Goal: Task Accomplishment & Management: Manage account settings

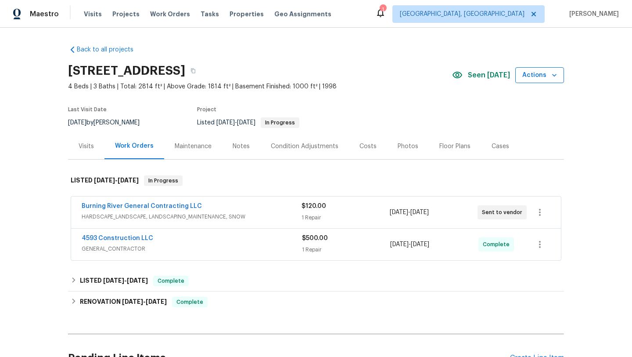
click at [544, 77] on span "Actions" at bounding box center [540, 75] width 35 height 11
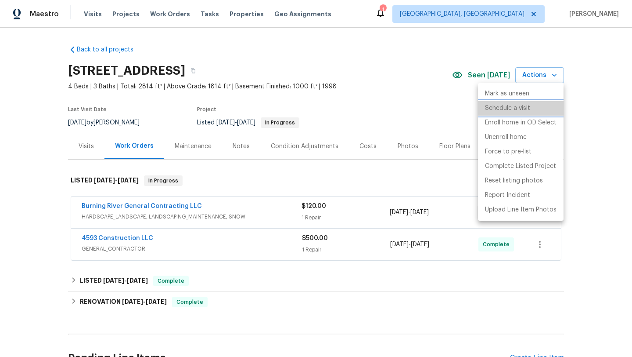
click at [523, 105] on p "Schedule a visit" at bounding box center [507, 108] width 45 height 9
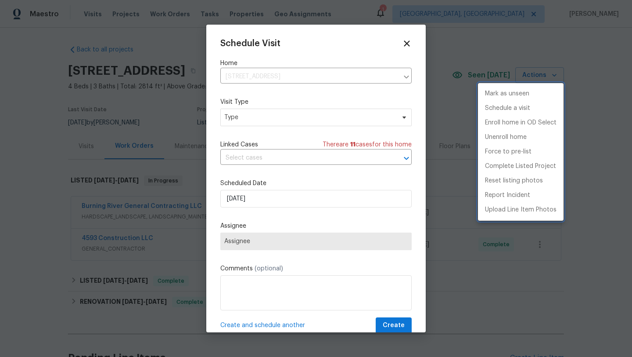
click at [240, 196] on div at bounding box center [316, 178] width 632 height 357
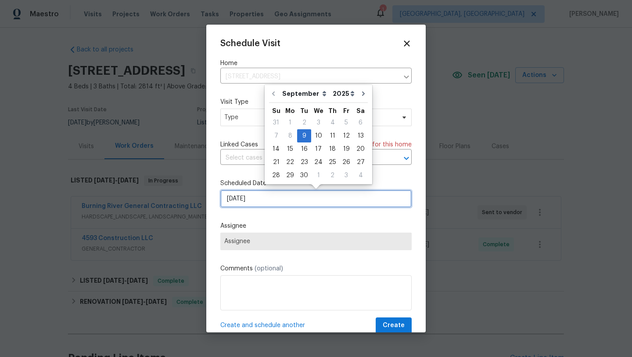
click at [240, 199] on input "9/9/2025" at bounding box center [316, 199] width 192 height 18
click at [316, 134] on div "10" at bounding box center [318, 136] width 14 height 12
type input "9/10/2025"
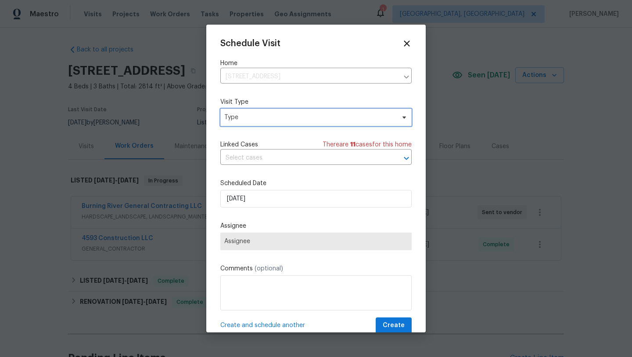
click at [266, 115] on span "Type" at bounding box center [309, 117] width 171 height 9
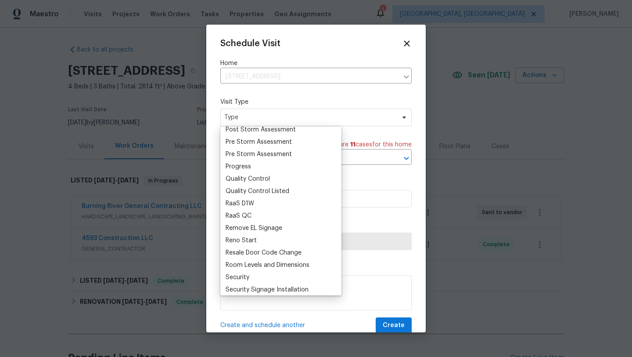
scroll to position [584, 0]
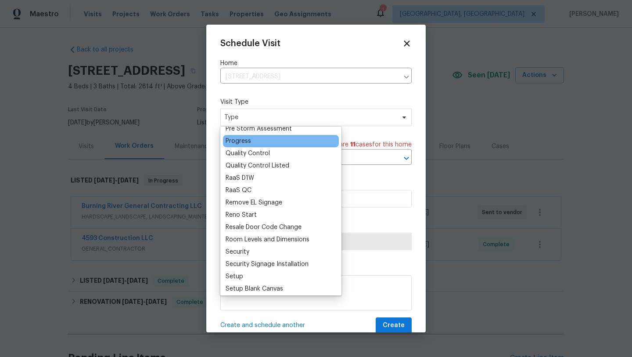
click at [250, 142] on div "Progress" at bounding box center [238, 141] width 25 height 9
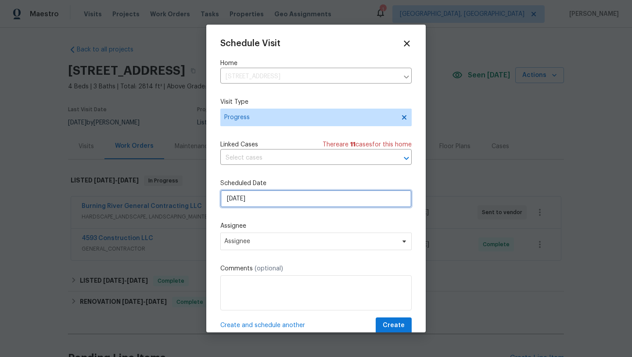
click at [249, 199] on input "9/10/2025" at bounding box center [316, 199] width 192 height 18
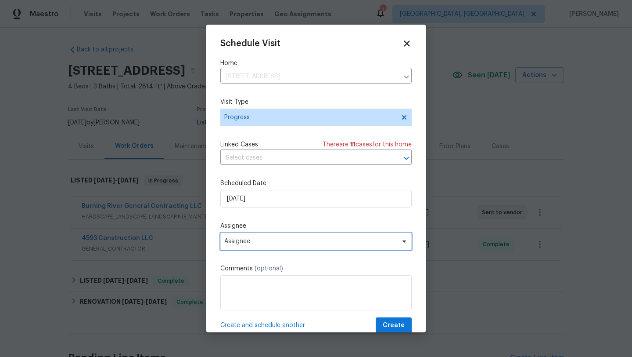
click at [249, 238] on span "Assignee" at bounding box center [316, 241] width 192 height 18
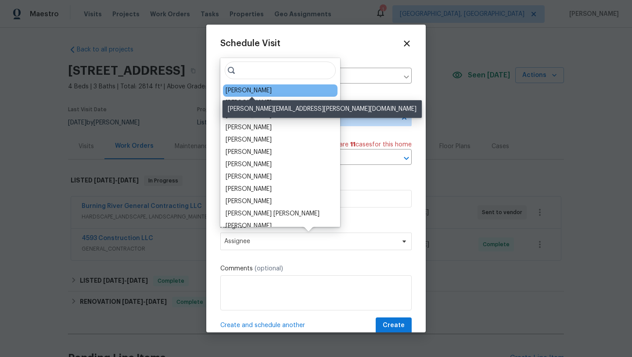
click at [263, 89] on div "[PERSON_NAME]" at bounding box center [249, 90] width 46 height 9
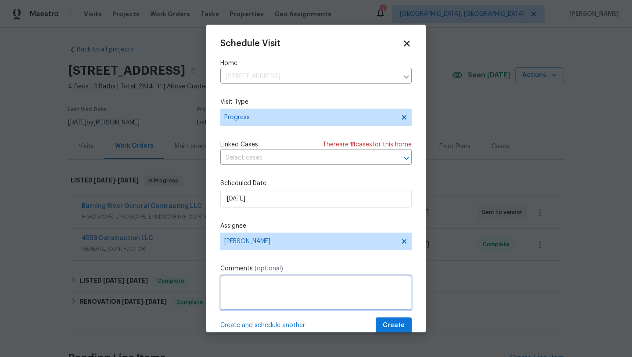
click at [244, 296] on textarea at bounding box center [316, 292] width 192 height 35
type textarea "put up stickers"
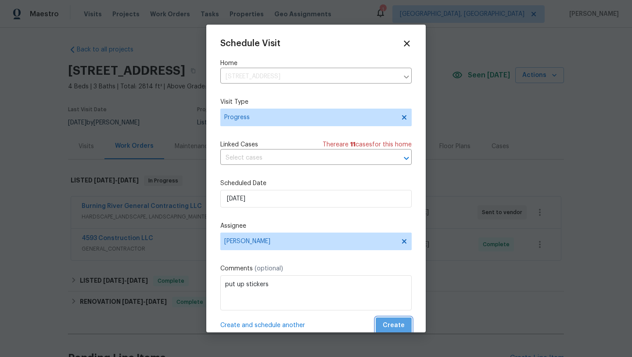
click at [396, 325] on span "Create" at bounding box center [394, 325] width 22 height 11
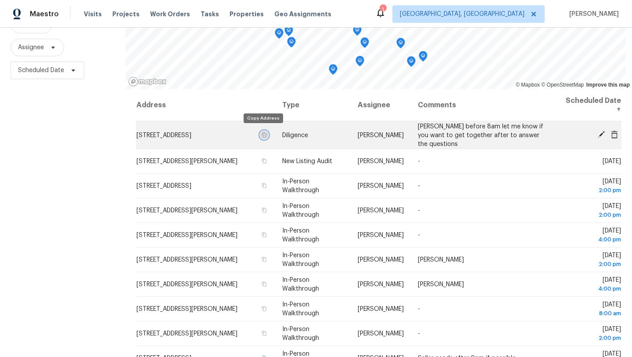
click at [263, 133] on icon "button" at bounding box center [264, 134] width 5 height 5
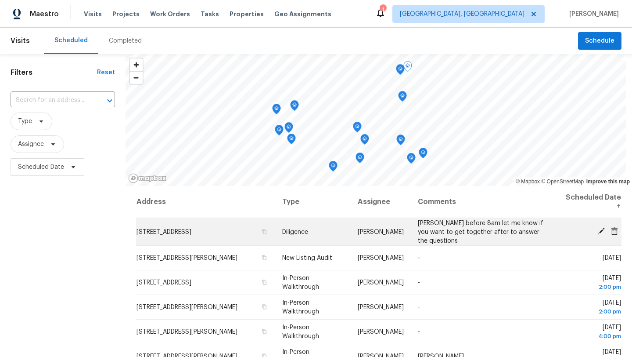
click at [186, 230] on span "3835 E 364th St, Willoughby, OH 44094" at bounding box center [164, 231] width 55 height 6
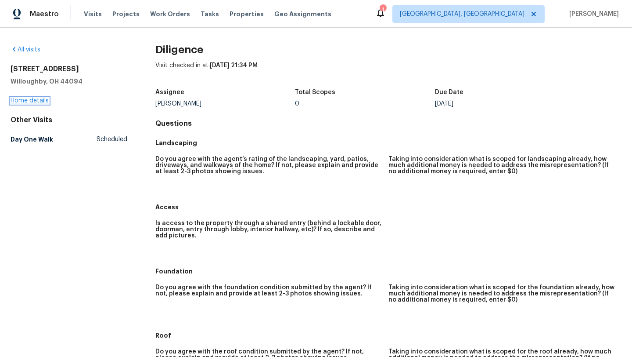
click at [33, 98] on link "Home details" at bounding box center [30, 101] width 38 height 6
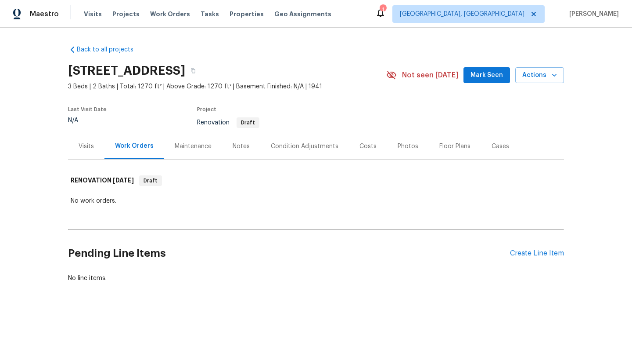
click at [287, 145] on div "Condition Adjustments" at bounding box center [305, 146] width 68 height 9
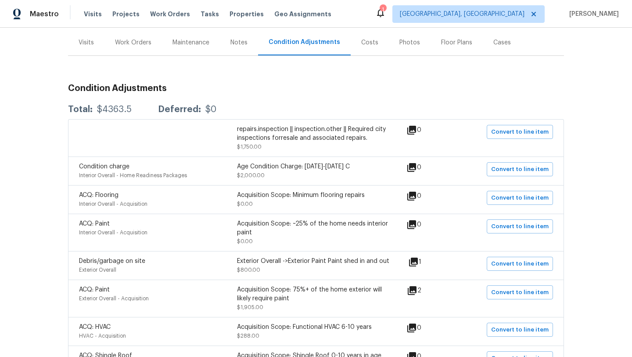
scroll to position [104, 0]
click at [419, 263] on icon at bounding box center [413, 261] width 11 height 11
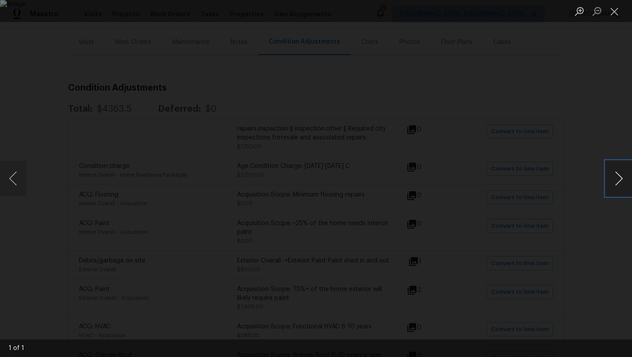
click at [624, 174] on button "Next image" at bounding box center [619, 178] width 26 height 35
click at [613, 14] on button "Close lightbox" at bounding box center [615, 11] width 18 height 15
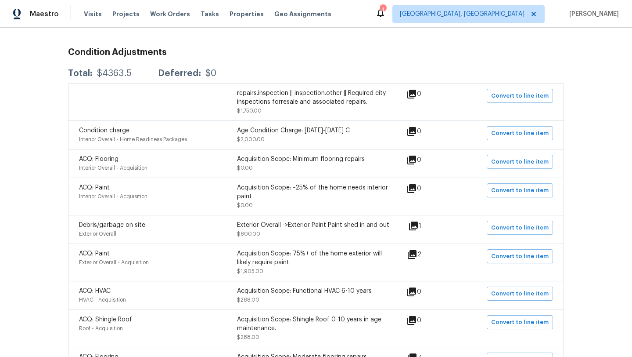
scroll to position [143, 0]
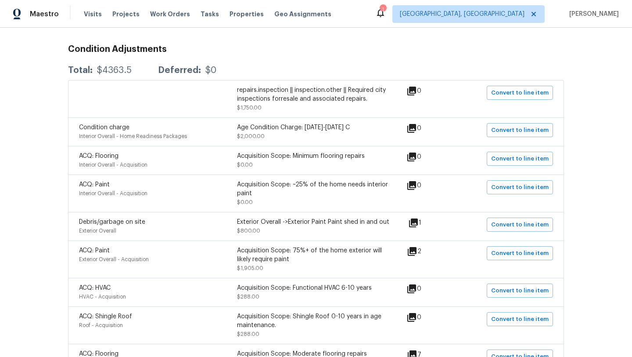
click at [416, 252] on icon at bounding box center [412, 251] width 9 height 9
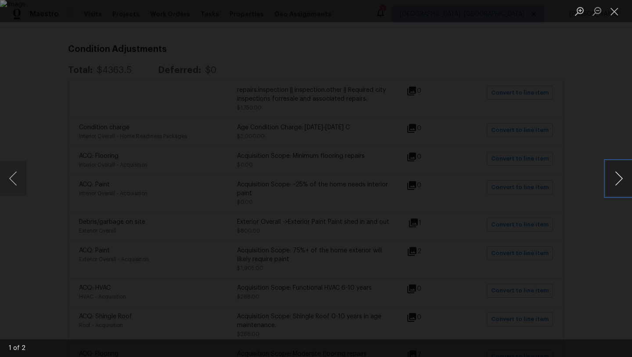
click at [616, 179] on button "Next image" at bounding box center [619, 178] width 26 height 35
click at [618, 14] on button "Close lightbox" at bounding box center [615, 11] width 18 height 15
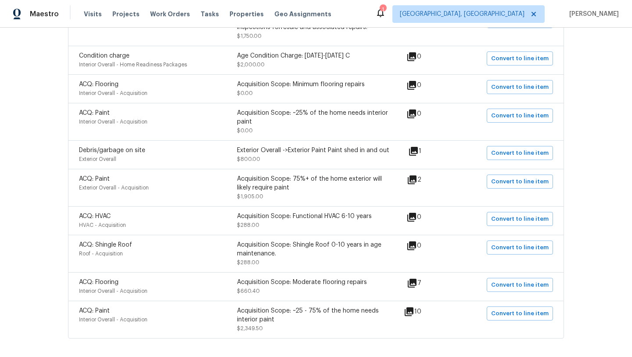
scroll to position [217, 0]
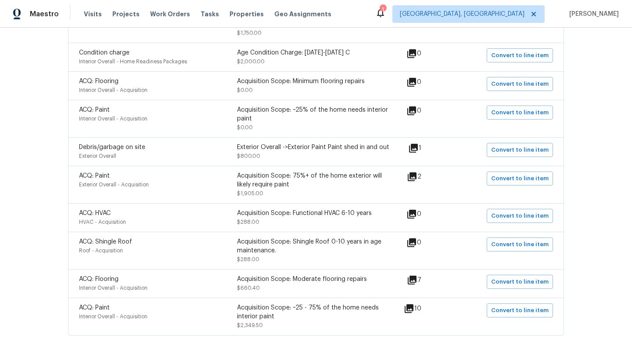
click at [415, 283] on icon at bounding box center [412, 280] width 11 height 11
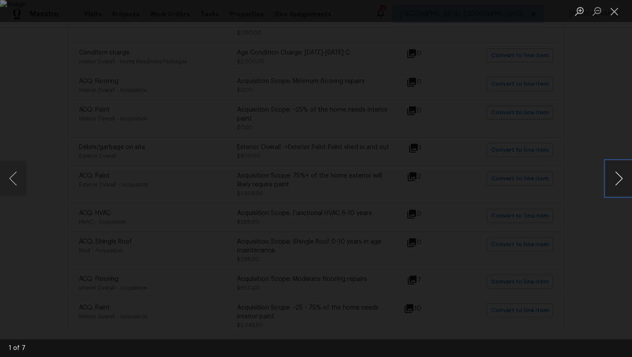
click at [614, 181] on button "Next image" at bounding box center [619, 178] width 26 height 35
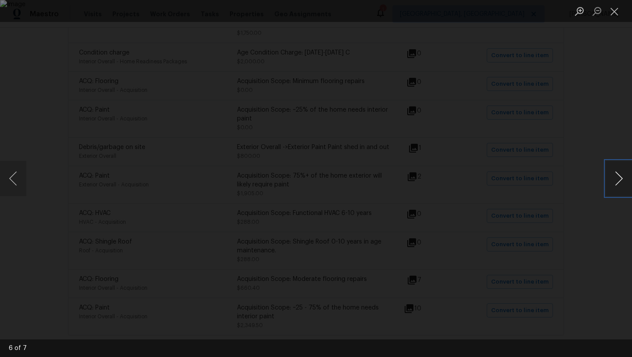
click at [614, 181] on button "Next image" at bounding box center [619, 178] width 26 height 35
click at [618, 10] on button "Close lightbox" at bounding box center [615, 11] width 18 height 15
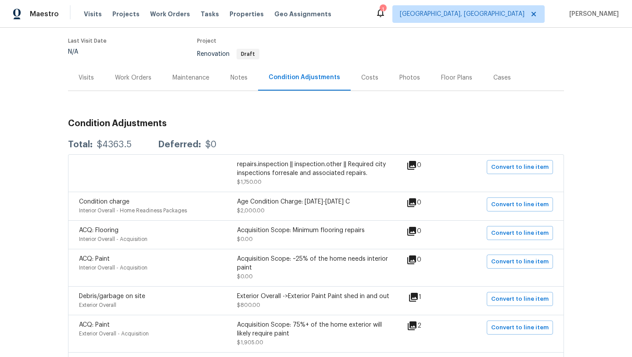
scroll to position [0, 0]
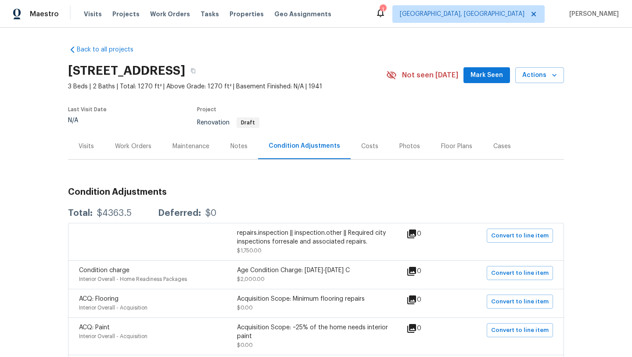
click at [139, 145] on div "Work Orders" at bounding box center [133, 146] width 36 height 9
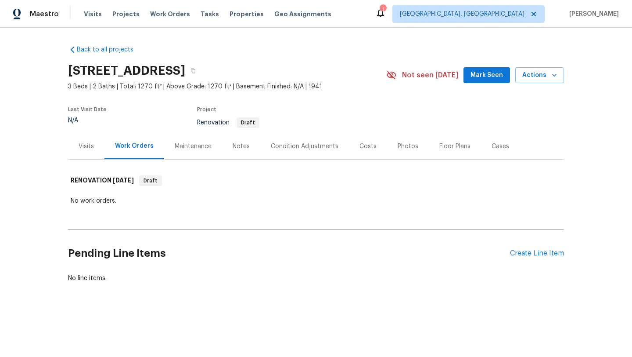
click at [236, 148] on div "Notes" at bounding box center [241, 146] width 17 height 9
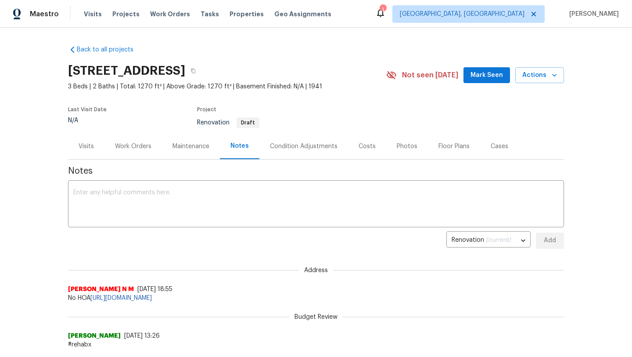
click at [297, 146] on div "Condition Adjustments" at bounding box center [304, 146] width 68 height 9
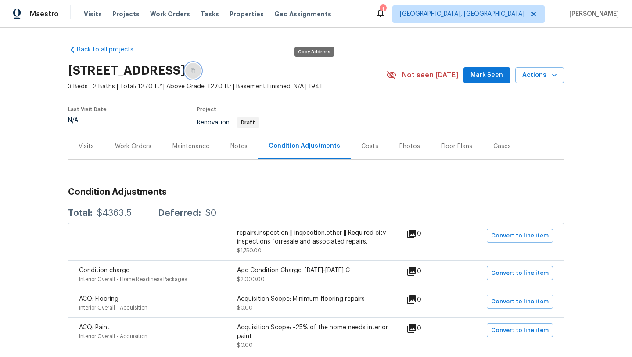
click at [196, 71] on icon "button" at bounding box center [193, 70] width 5 height 5
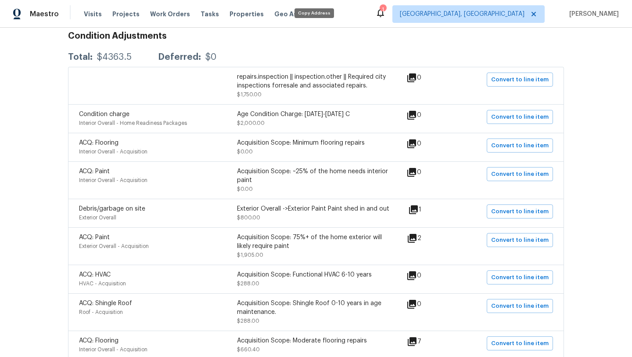
scroll to position [145, 0]
